Goal: Task Accomplishment & Management: Manage account settings

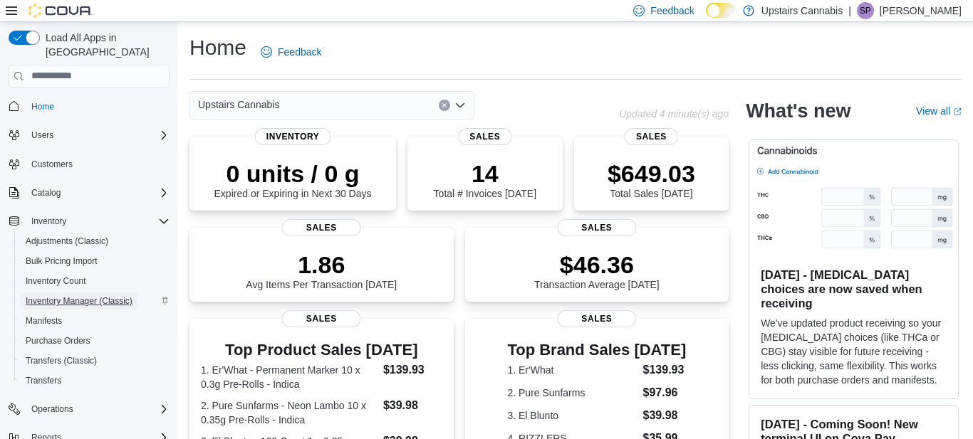
click at [93, 296] on span "Inventory Manager (Classic)" at bounding box center [79, 301] width 107 height 11
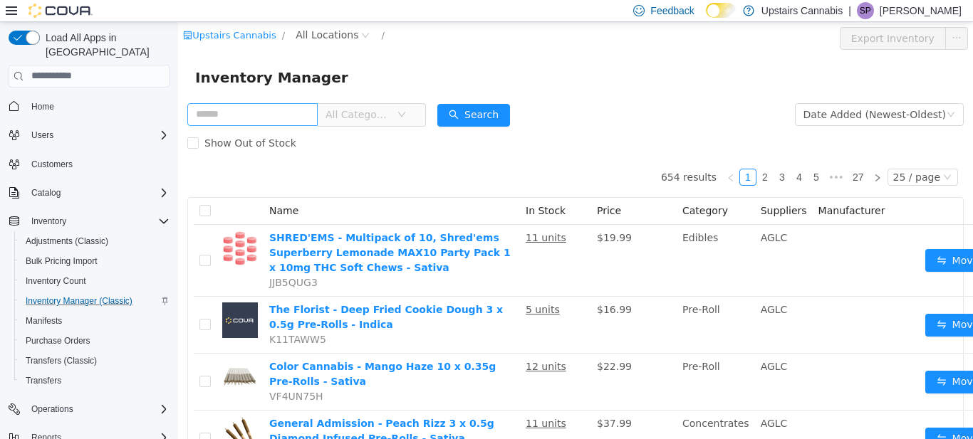
click at [235, 117] on input "text" at bounding box center [252, 114] width 130 height 23
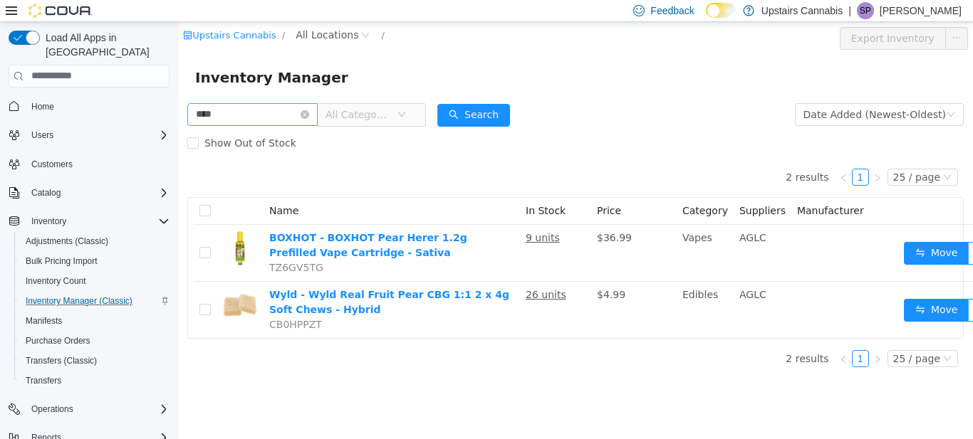
click at [251, 117] on input "****" at bounding box center [252, 114] width 130 height 23
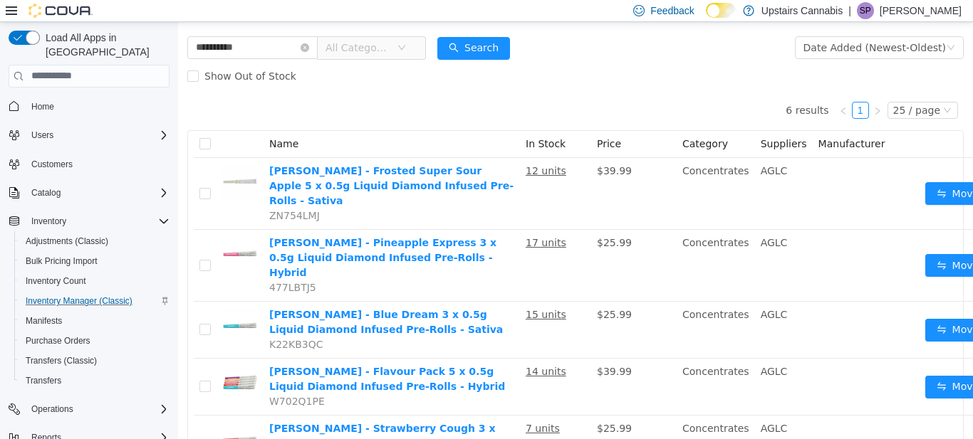
scroll to position [71, 0]
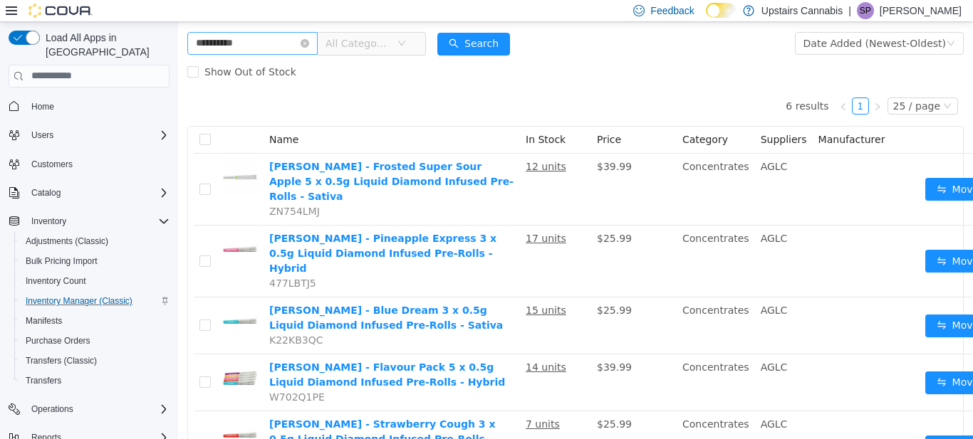
click at [283, 43] on input "**********" at bounding box center [252, 42] width 130 height 23
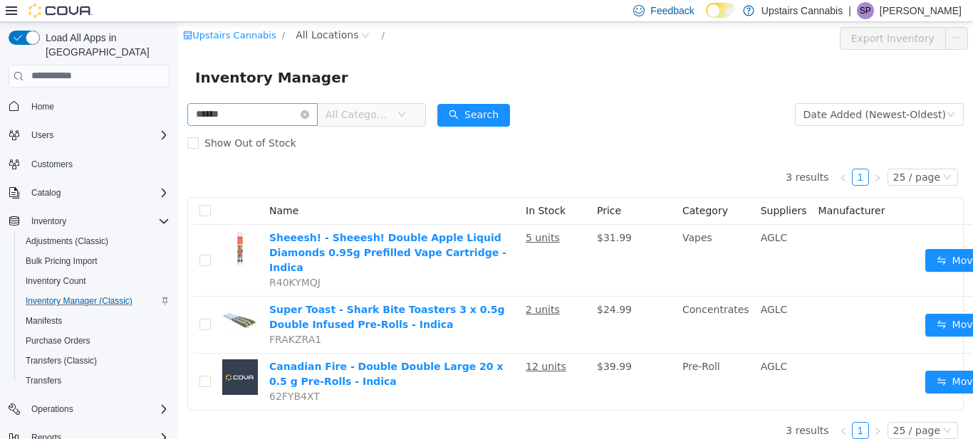
click at [252, 109] on input "******" at bounding box center [252, 114] width 130 height 23
type input "*"
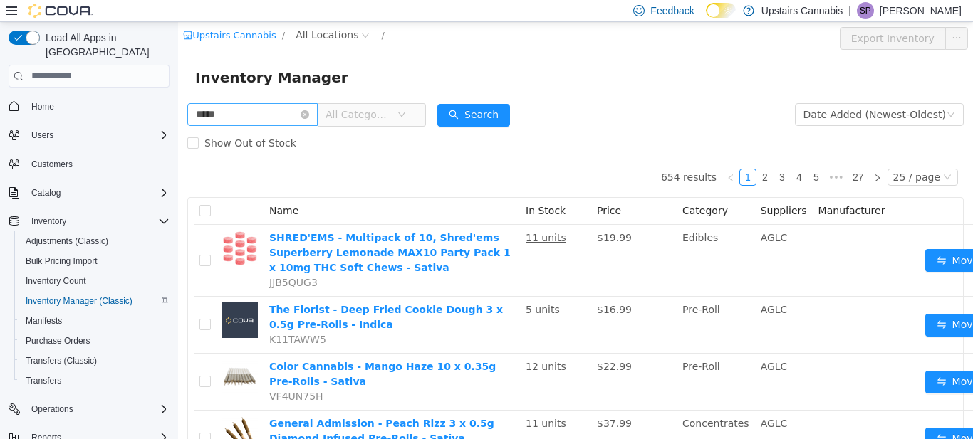
type input "*****"
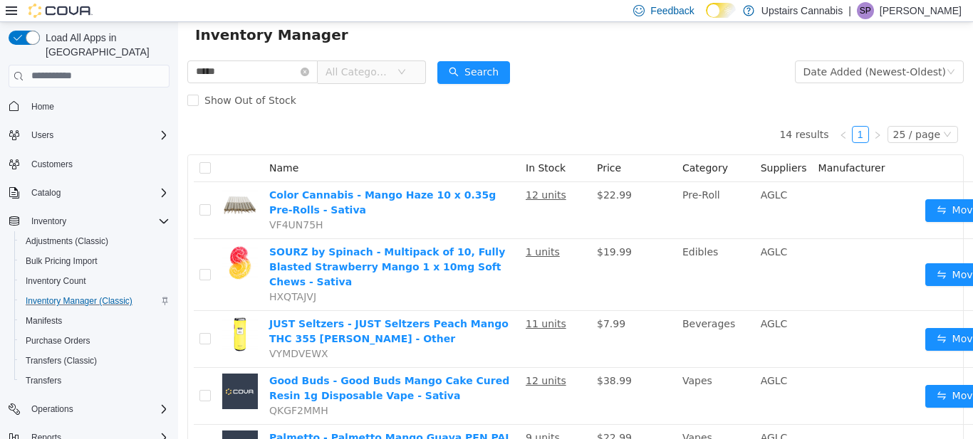
scroll to position [47, 0]
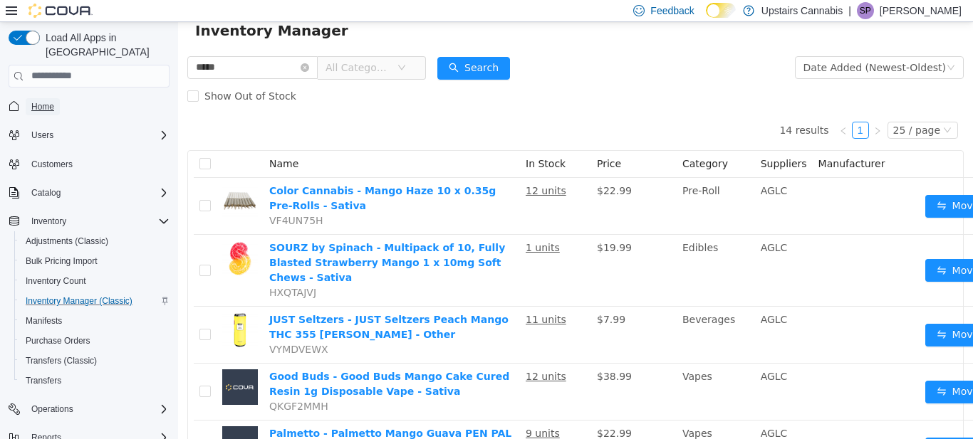
click at [50, 101] on span "Home" at bounding box center [42, 106] width 23 height 11
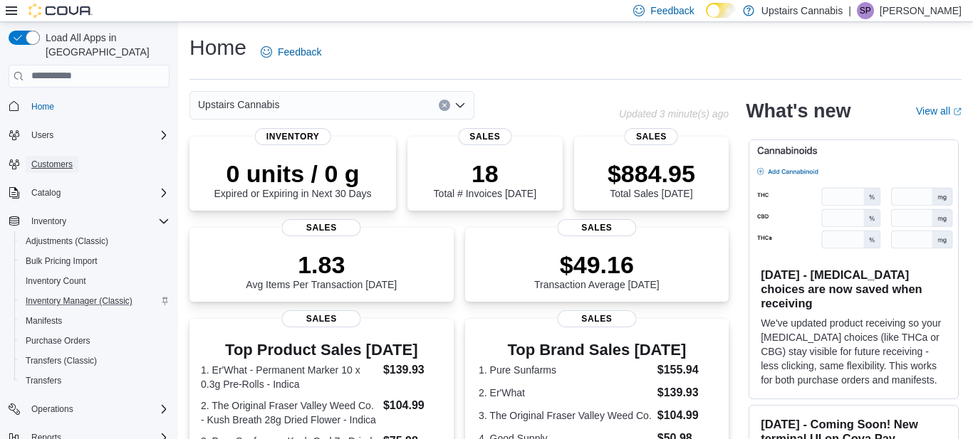
click at [48, 159] on span "Customers" at bounding box center [51, 164] width 41 height 11
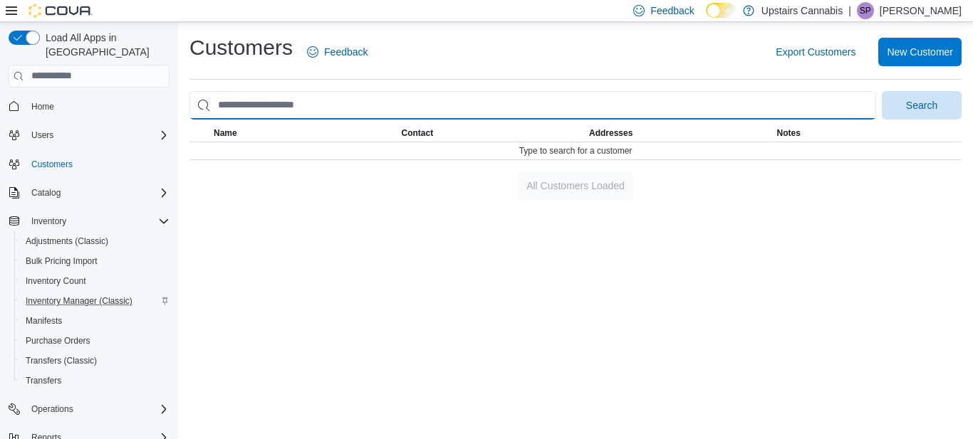
click at [449, 99] on input "search" at bounding box center [532, 105] width 686 height 28
type input "********"
click at [882, 91] on button "Search" at bounding box center [922, 105] width 80 height 28
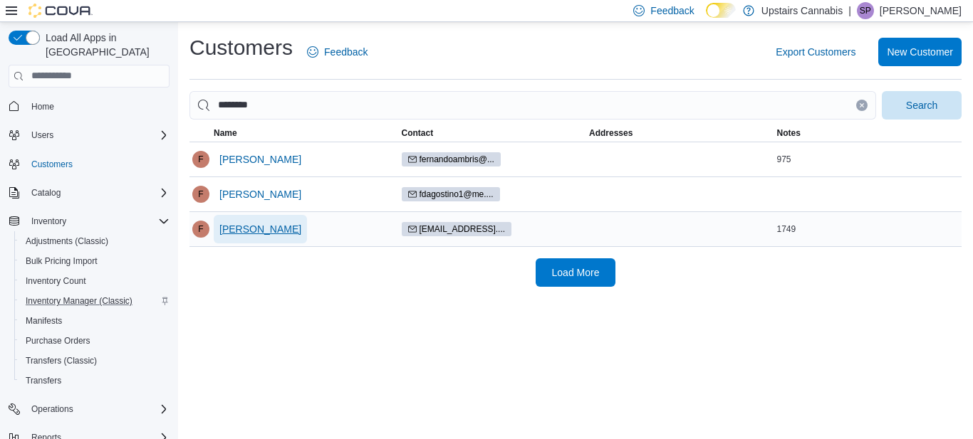
click at [266, 230] on span "Fernando Moreno" at bounding box center [260, 229] width 82 height 14
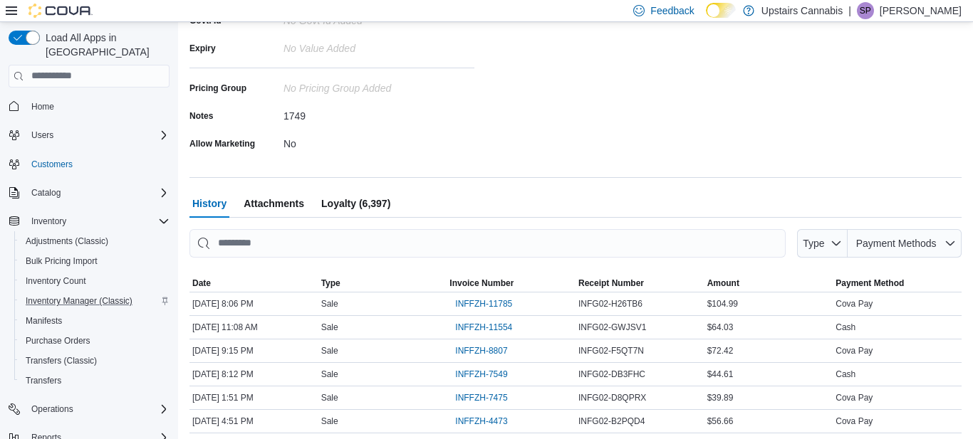
scroll to position [311, 0]
click at [367, 201] on span "Loyalty (6,397)" at bounding box center [355, 203] width 69 height 28
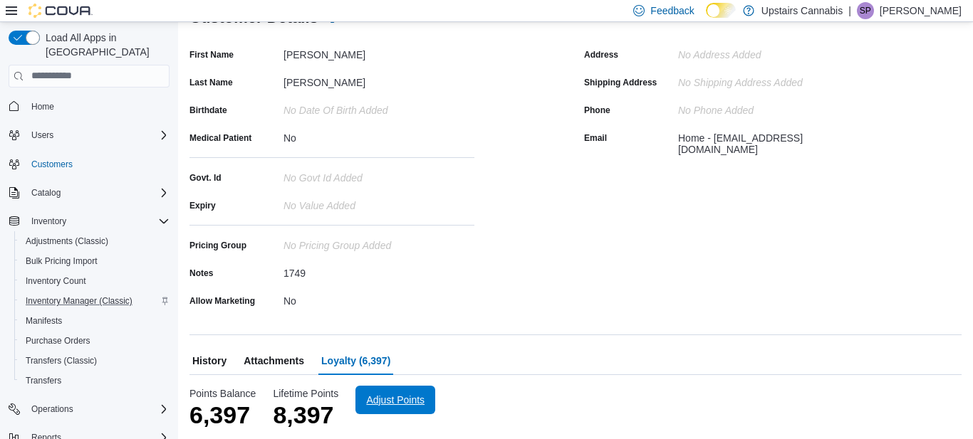
click at [396, 410] on span "Adjust Points" at bounding box center [395, 400] width 63 height 28
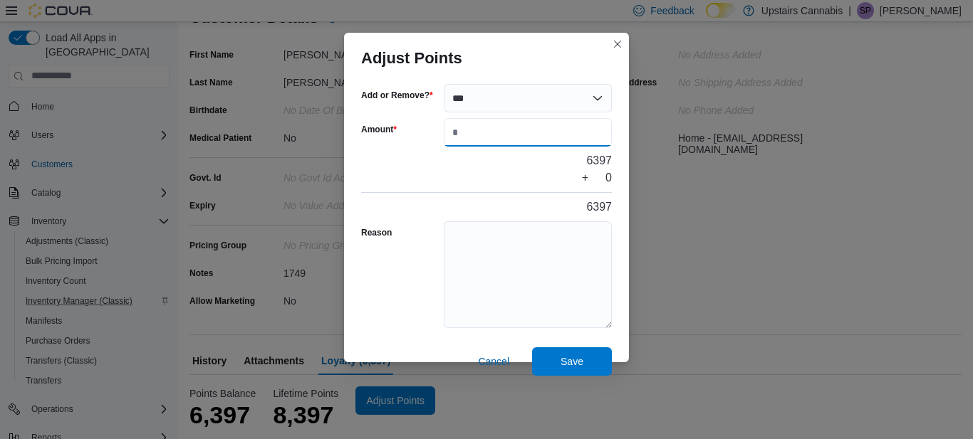
click at [464, 133] on input "Amount" at bounding box center [528, 132] width 168 height 28
type input "****"
click at [570, 363] on span "Save" at bounding box center [571, 361] width 23 height 14
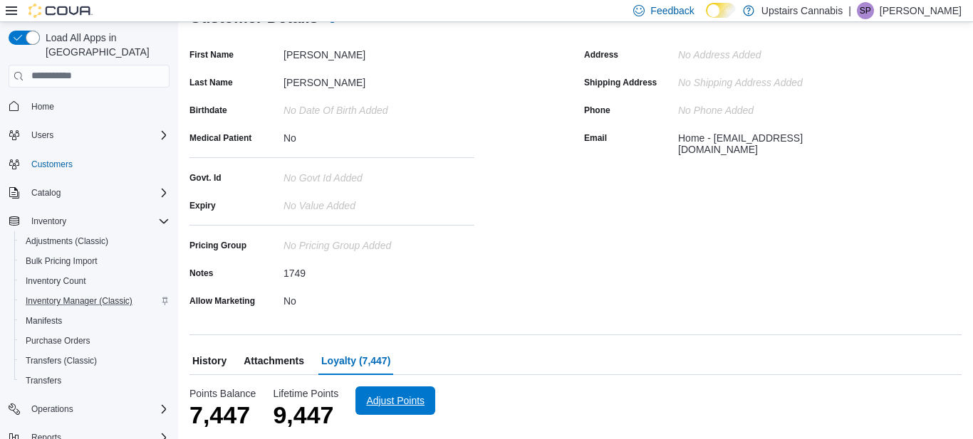
scroll to position [0, 0]
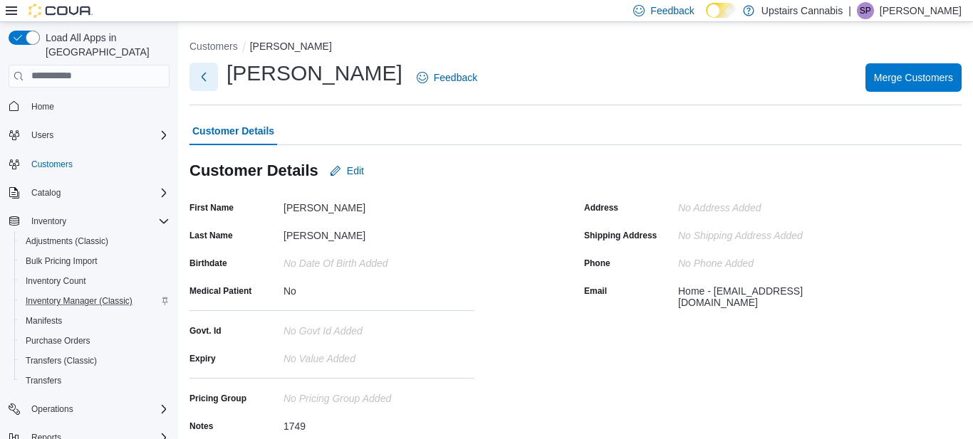
click at [202, 68] on button "Next" at bounding box center [203, 77] width 28 height 28
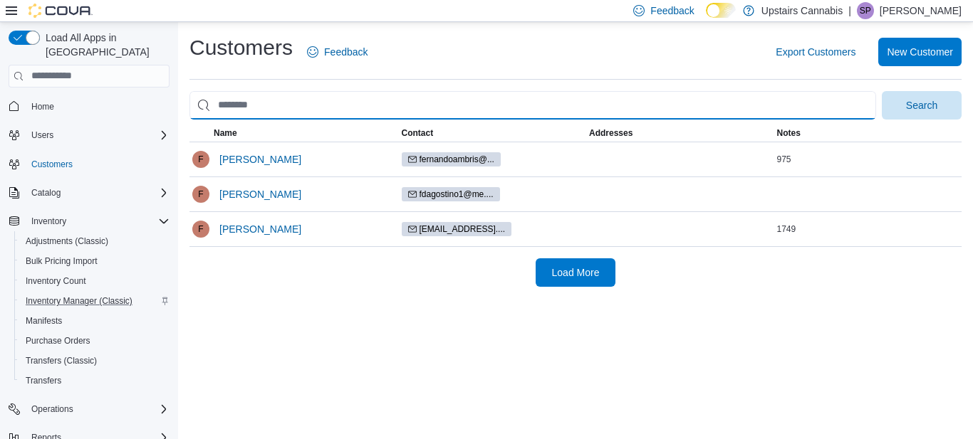
click at [264, 106] on input "search" at bounding box center [532, 105] width 686 height 28
type input "****"
click at [882, 91] on button "Search" at bounding box center [922, 105] width 80 height 28
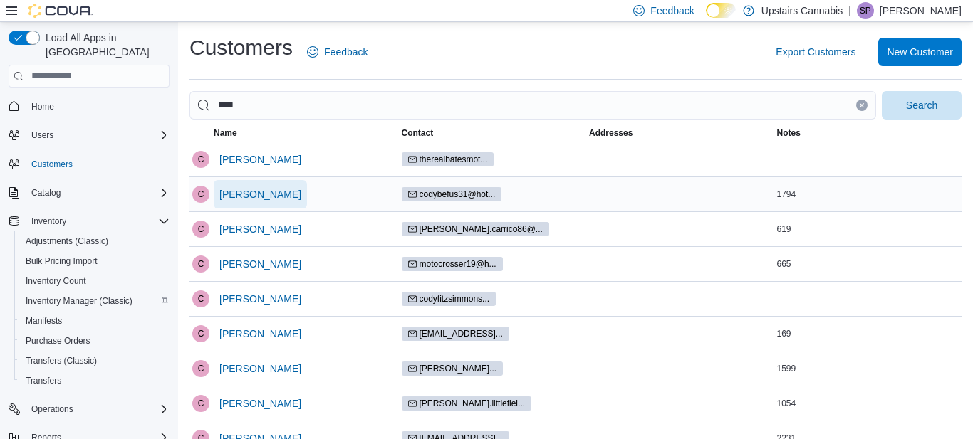
click at [263, 192] on span "Cody Befus" at bounding box center [260, 194] width 82 height 14
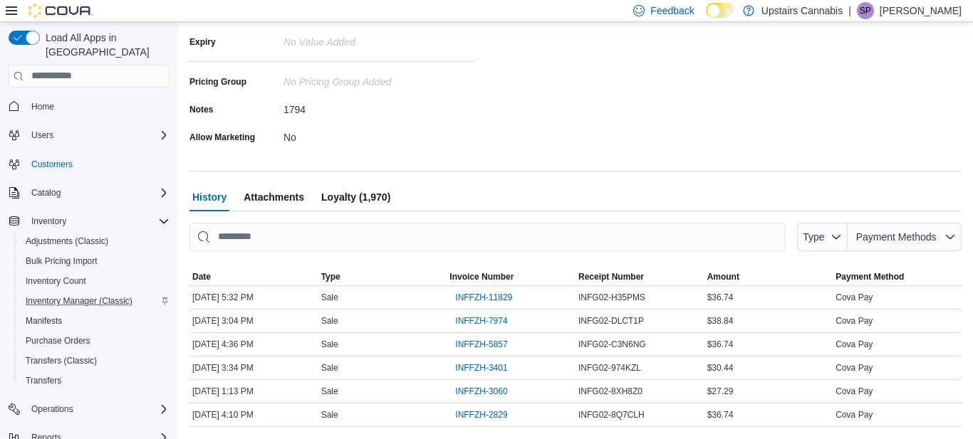
scroll to position [350, 0]
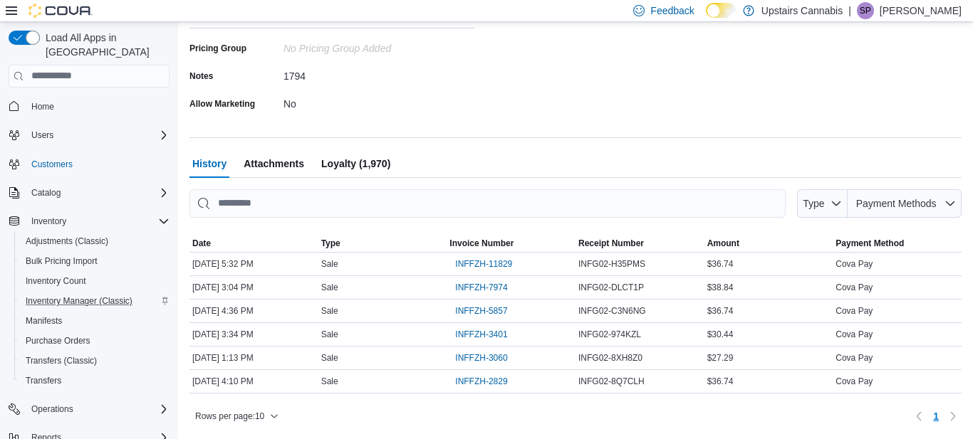
click at [366, 167] on span "Loyalty (1,970)" at bounding box center [355, 164] width 69 height 28
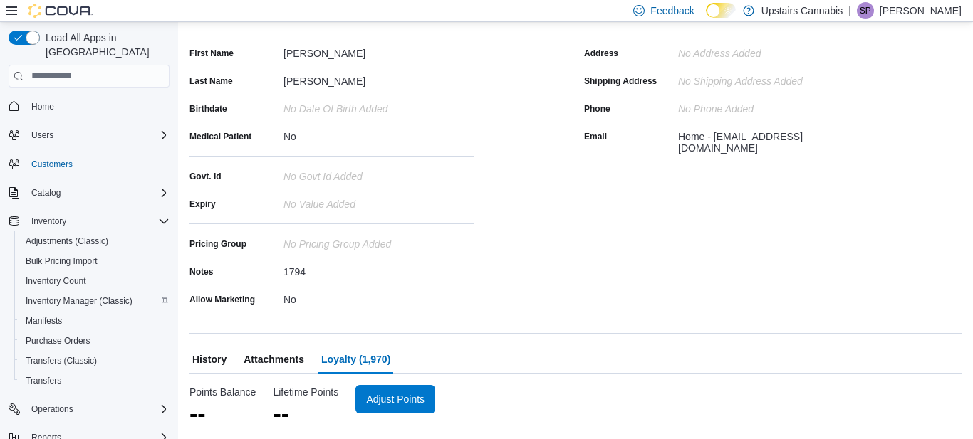
scroll to position [153, 0]
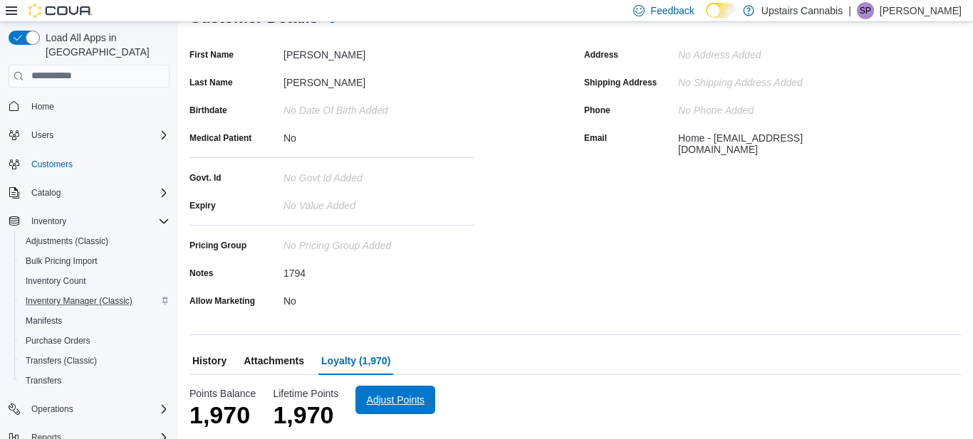
click at [396, 397] on span "Adjust Points" at bounding box center [395, 400] width 58 height 14
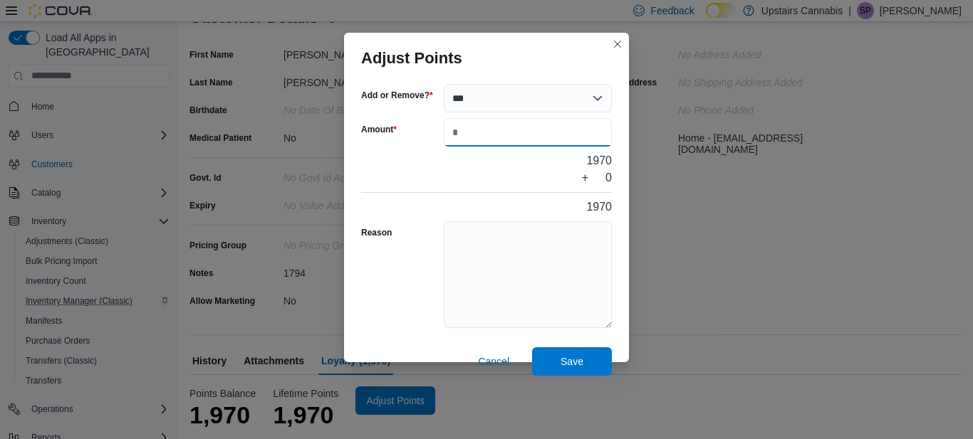
click at [468, 137] on input "Amount" at bounding box center [528, 132] width 168 height 28
type input "***"
click at [570, 360] on span "Save" at bounding box center [571, 361] width 23 height 14
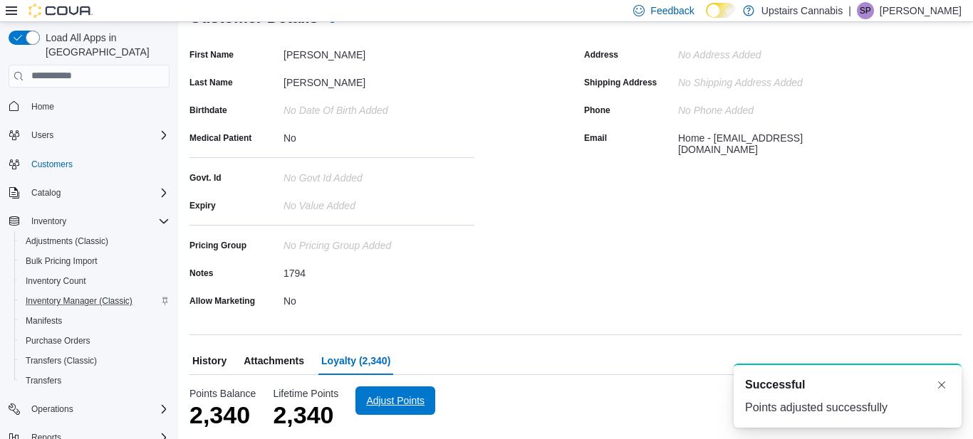
scroll to position [0, 0]
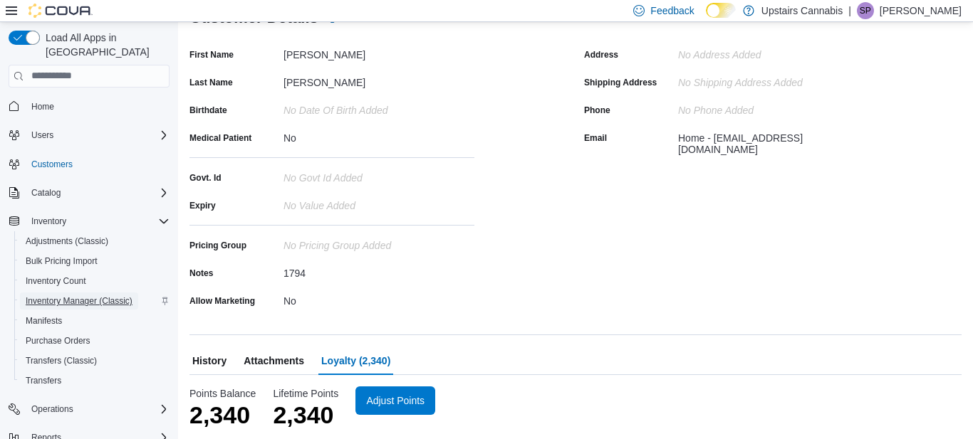
click at [76, 296] on span "Inventory Manager (Classic)" at bounding box center [79, 301] width 107 height 11
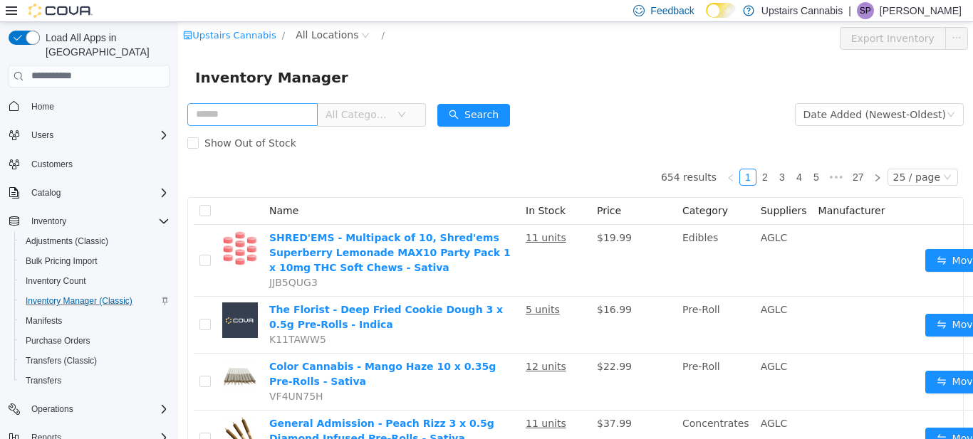
click at [220, 120] on input "text" at bounding box center [252, 114] width 130 height 23
type input "*******"
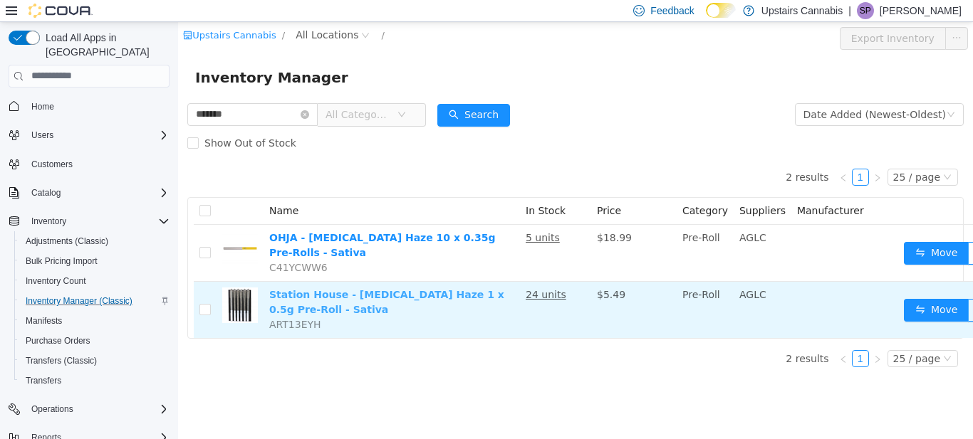
click at [429, 288] on link "Station House - Amnesia Haze 1 x 0.5g Pre-Roll - Sativa" at bounding box center [386, 301] width 235 height 26
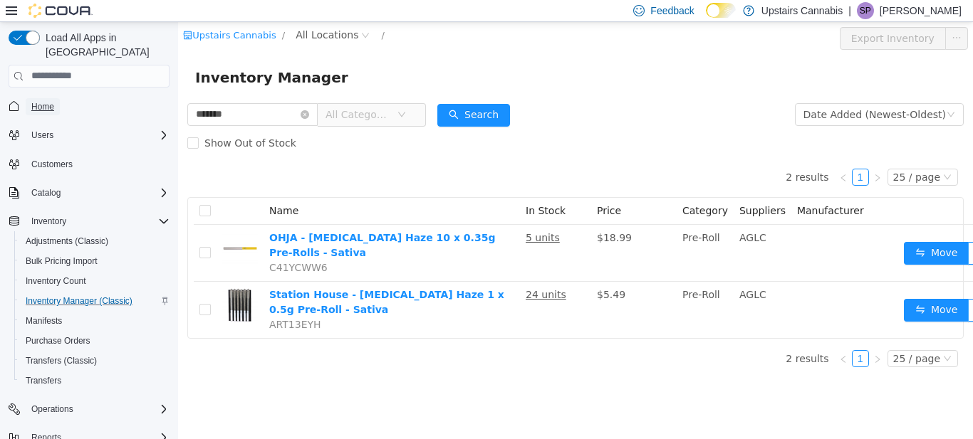
click at [31, 101] on span "Home" at bounding box center [42, 106] width 23 height 11
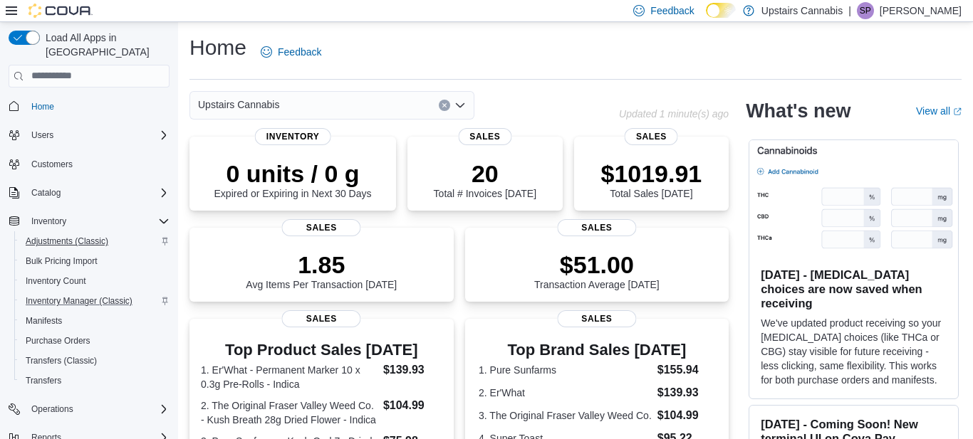
scroll to position [33, 0]
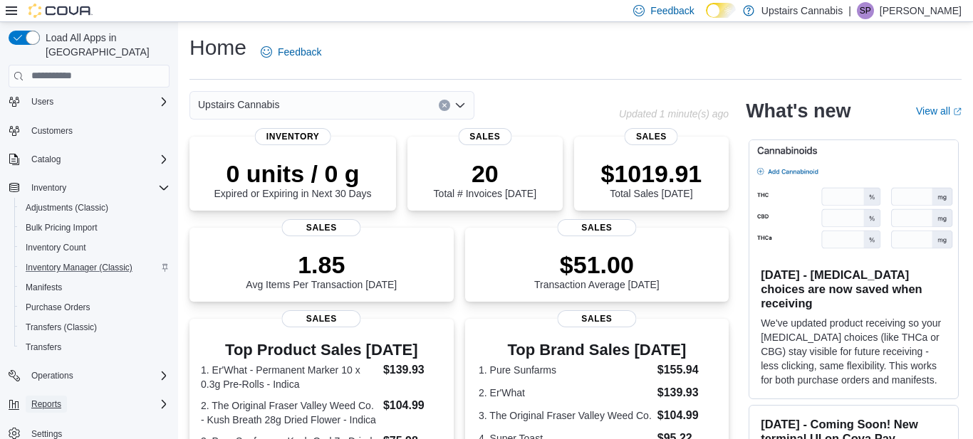
click at [46, 399] on span "Reports" at bounding box center [46, 404] width 30 height 11
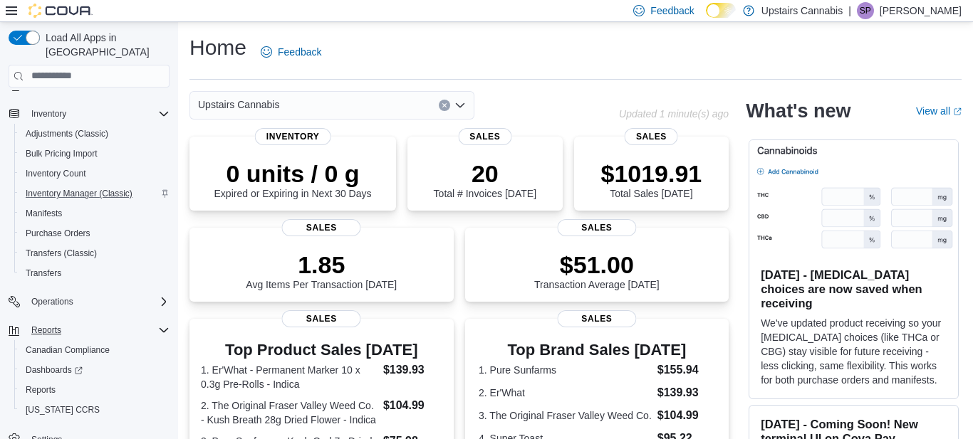
scroll to position [108, 0]
click at [48, 364] on span "Dashboards" at bounding box center [54, 369] width 57 height 11
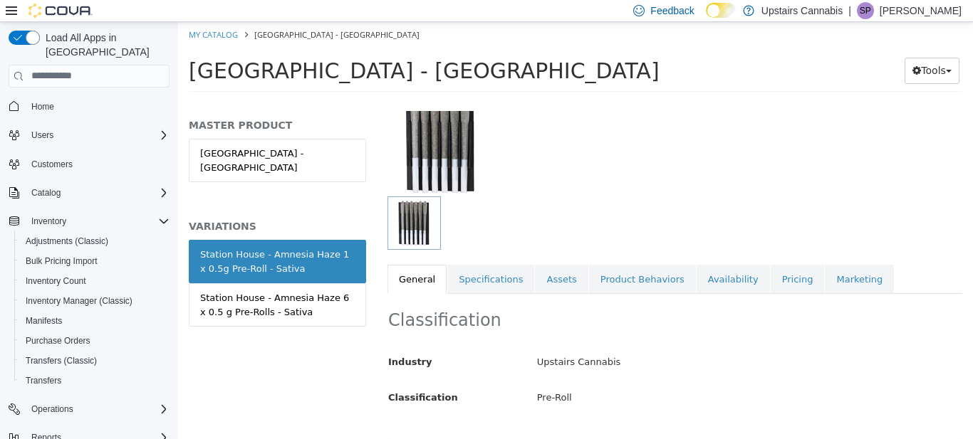
scroll to position [113, 0]
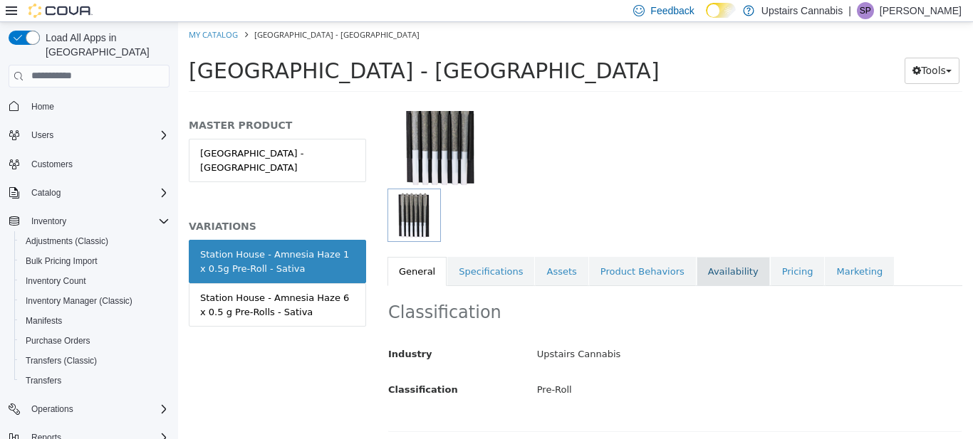
click at [710, 272] on link "Availability" at bounding box center [732, 271] width 73 height 30
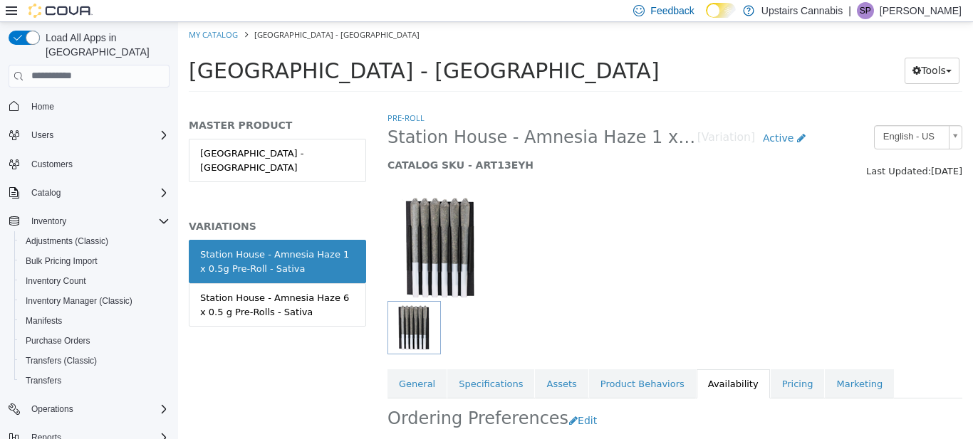
scroll to position [185, 0]
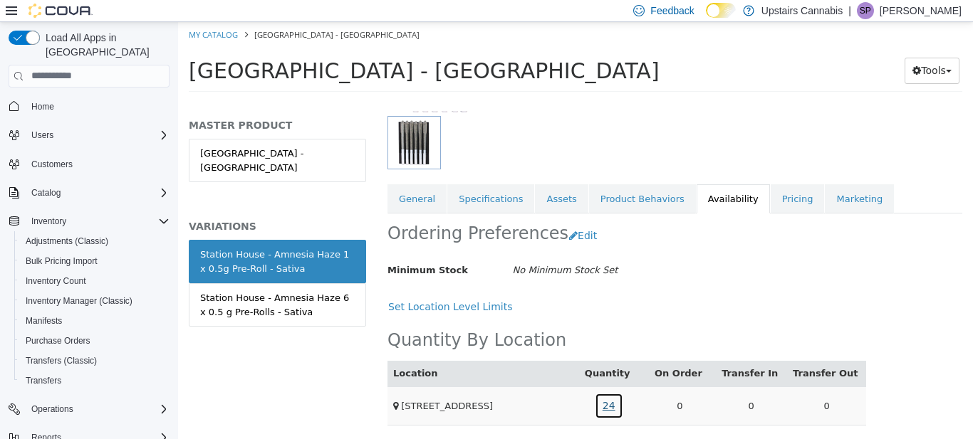
click at [611, 406] on link "24" at bounding box center [609, 405] width 28 height 26
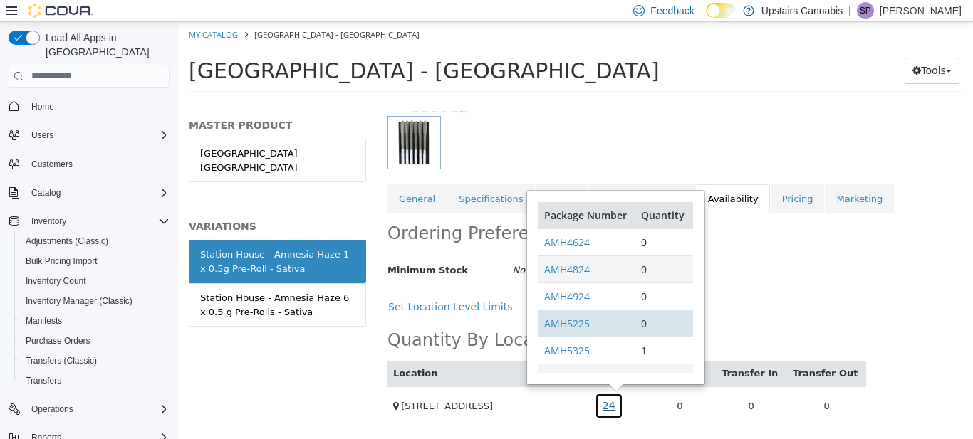
scroll to position [61, 0]
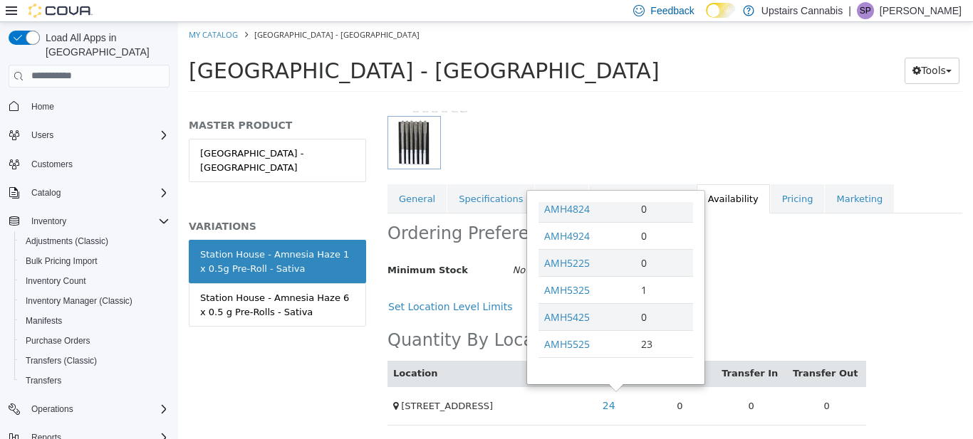
click at [260, 368] on div "MASTER PRODUCT Station House - Amnesia Haze VARIATIONS [GEOGRAPHIC_DATA] - [GEO…" at bounding box center [277, 274] width 199 height 328
